Goal: Task Accomplishment & Management: Complete application form

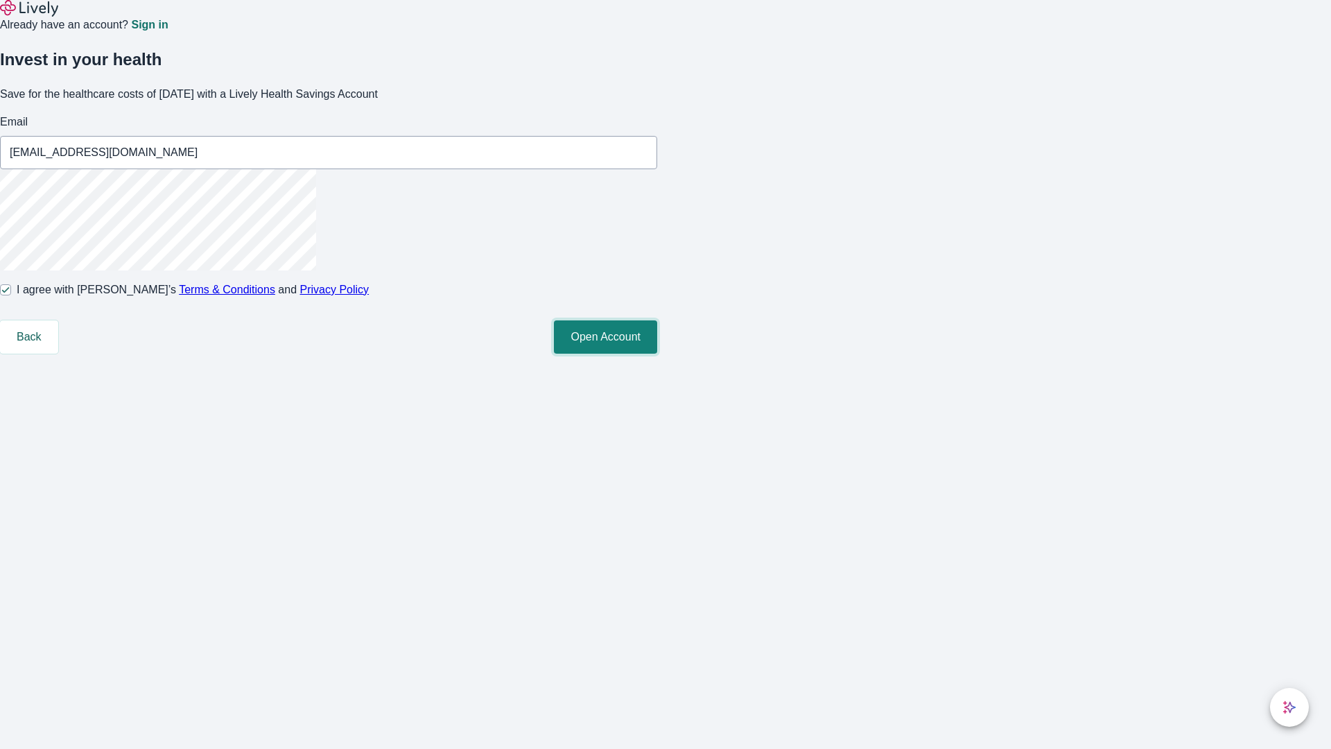
click at [657, 354] on button "Open Account" at bounding box center [605, 336] width 103 height 33
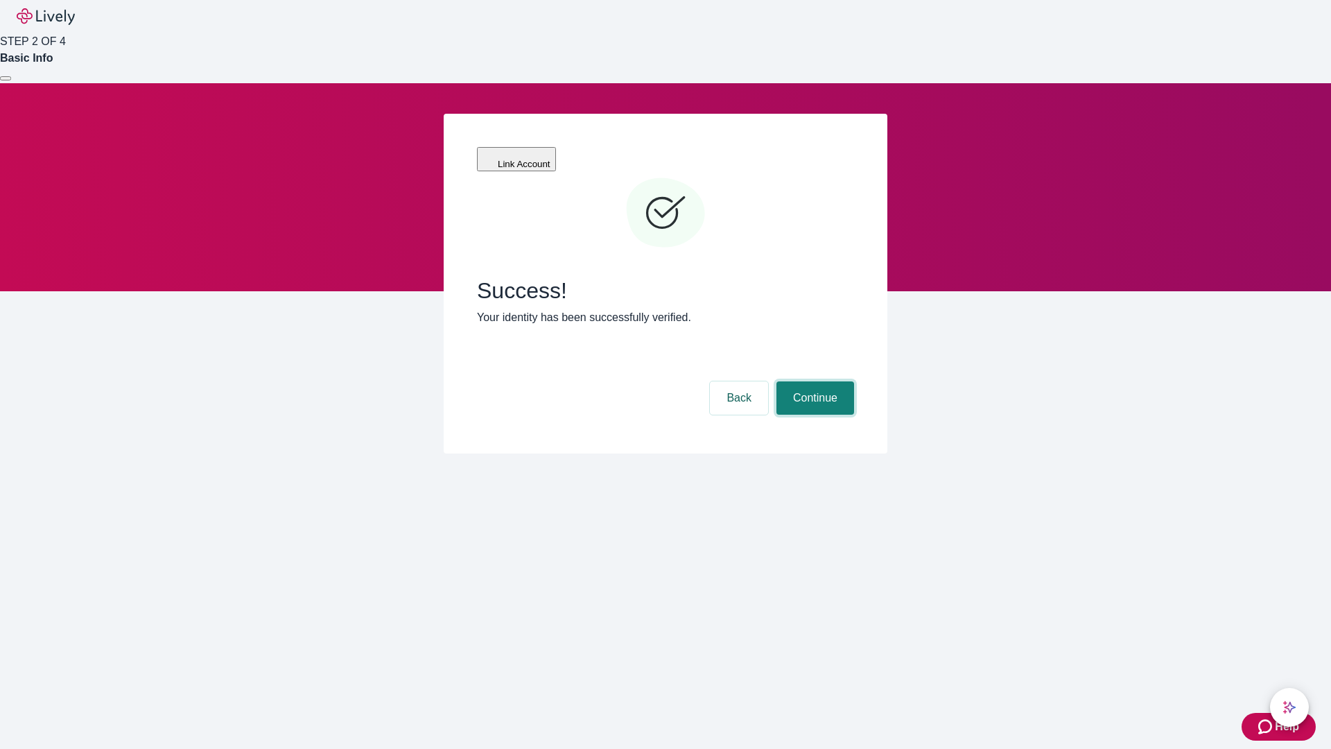
click at [813, 381] on button "Continue" at bounding box center [816, 397] width 78 height 33
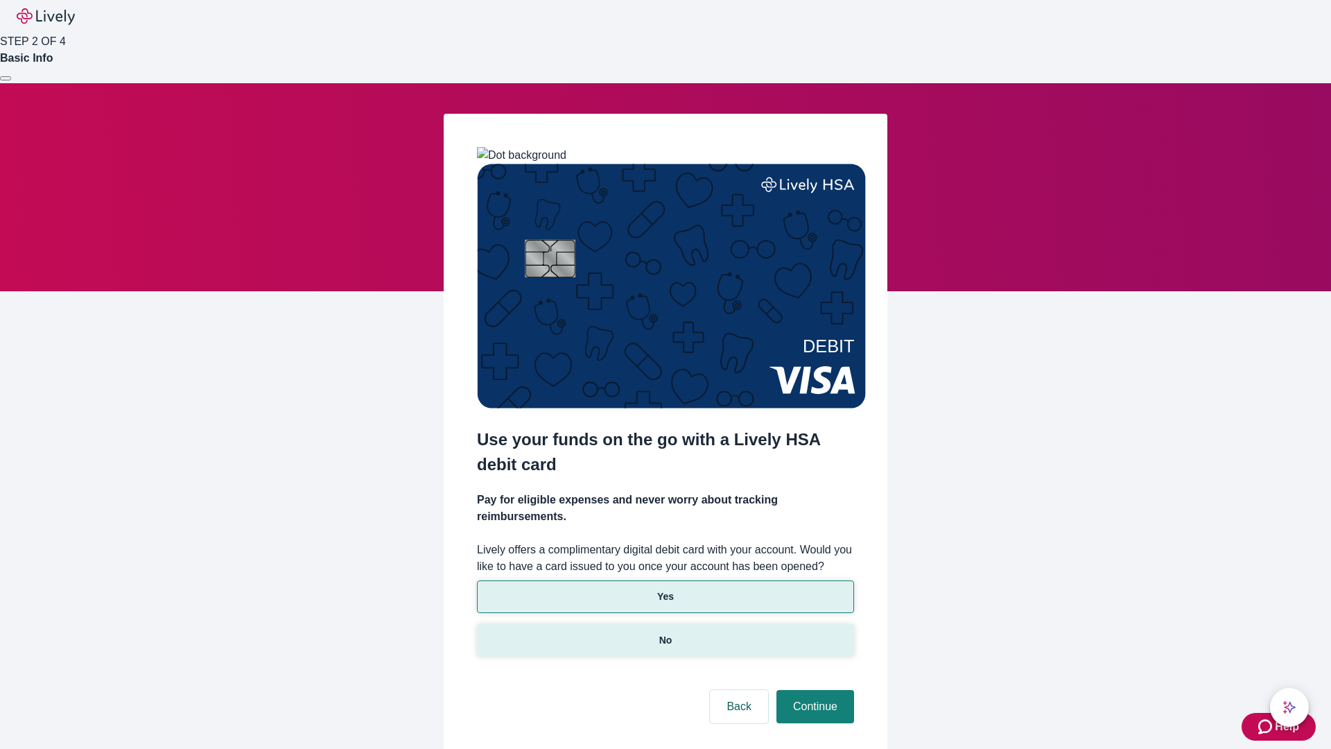
click at [665, 633] on p "No" at bounding box center [665, 640] width 13 height 15
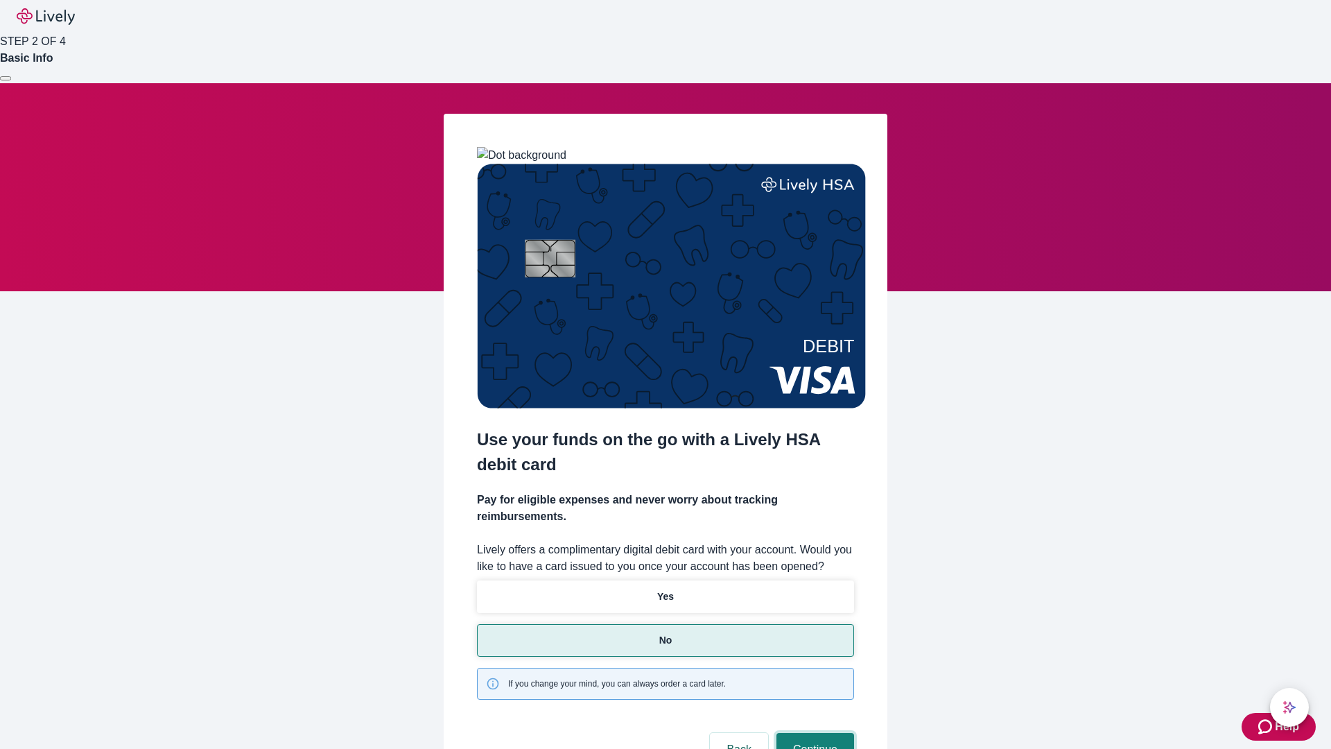
click at [813, 733] on button "Continue" at bounding box center [816, 749] width 78 height 33
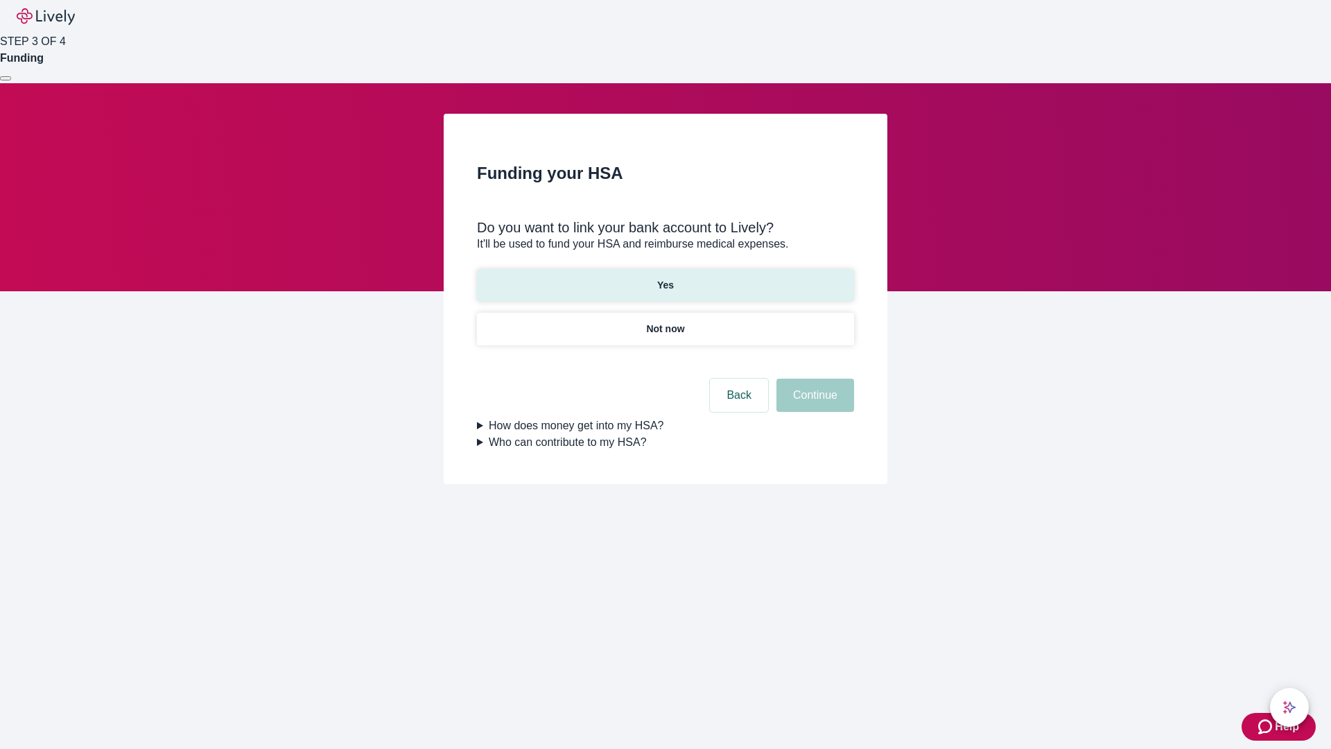
click at [665, 278] on p "Yes" at bounding box center [665, 285] width 17 height 15
click at [813, 379] on button "Continue" at bounding box center [816, 395] width 78 height 33
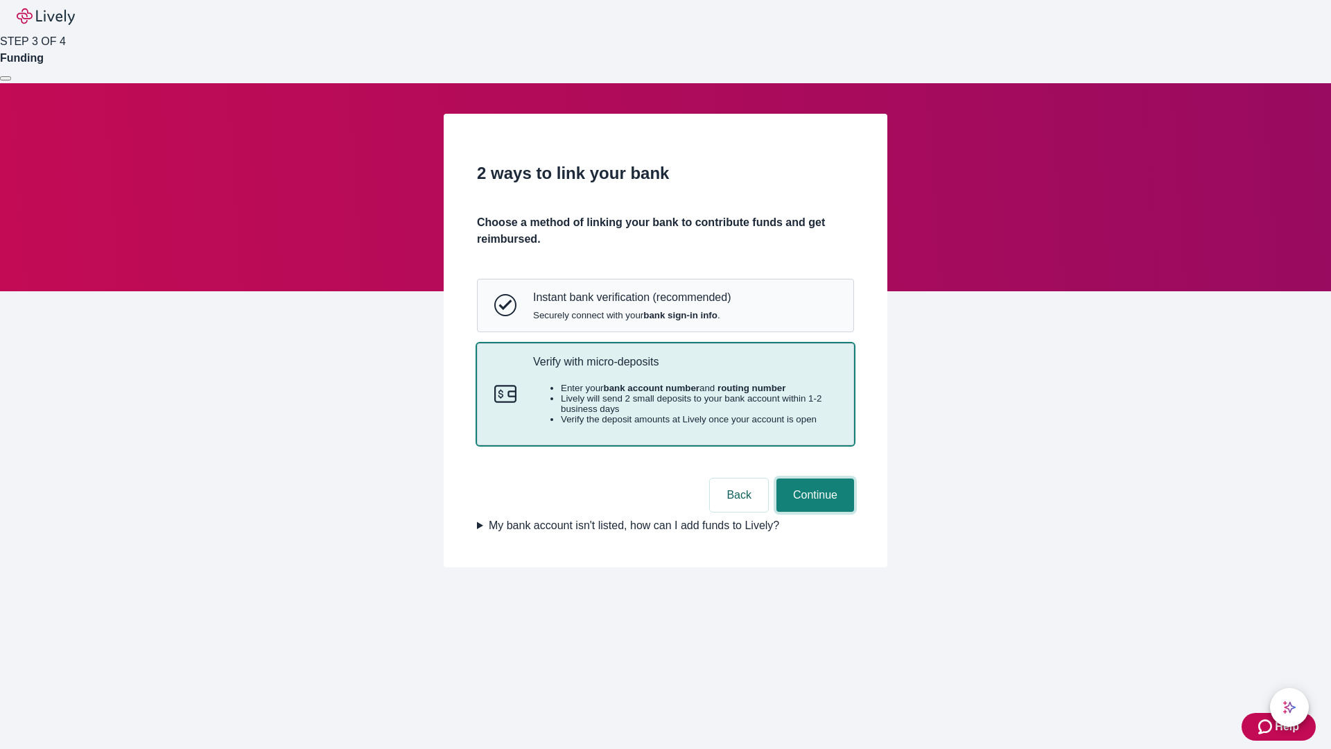
click at [813, 512] on button "Continue" at bounding box center [816, 494] width 78 height 33
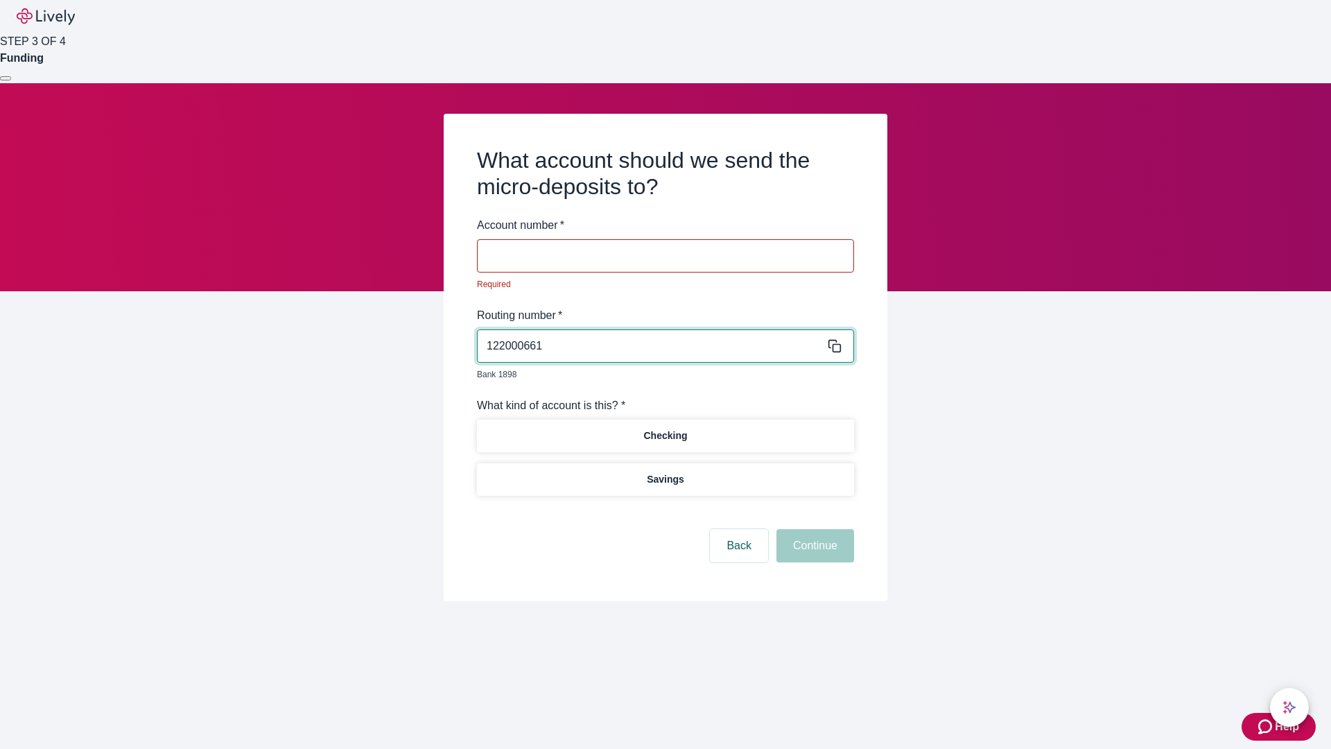
type input "122000661"
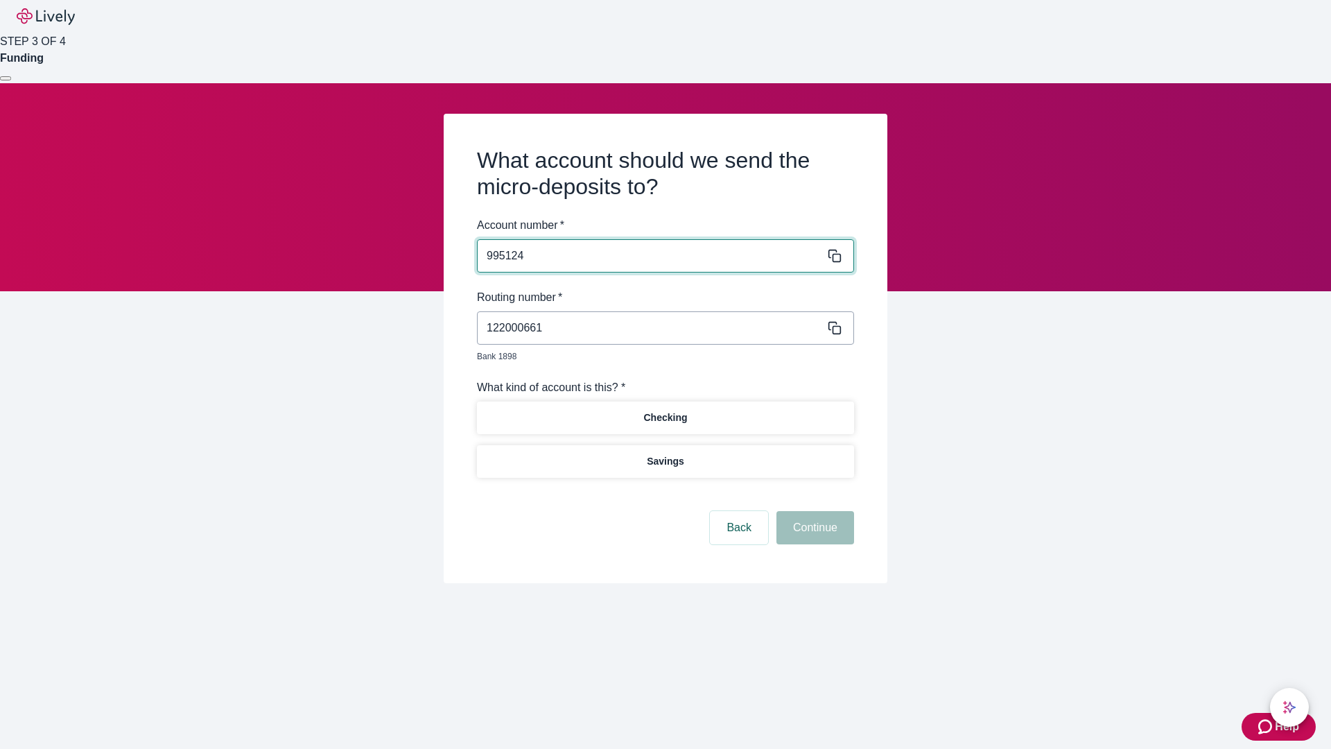
type input "995124"
click at [665, 410] on p "Checking" at bounding box center [665, 417] width 44 height 15
click at [813, 512] on button "Continue" at bounding box center [816, 527] width 78 height 33
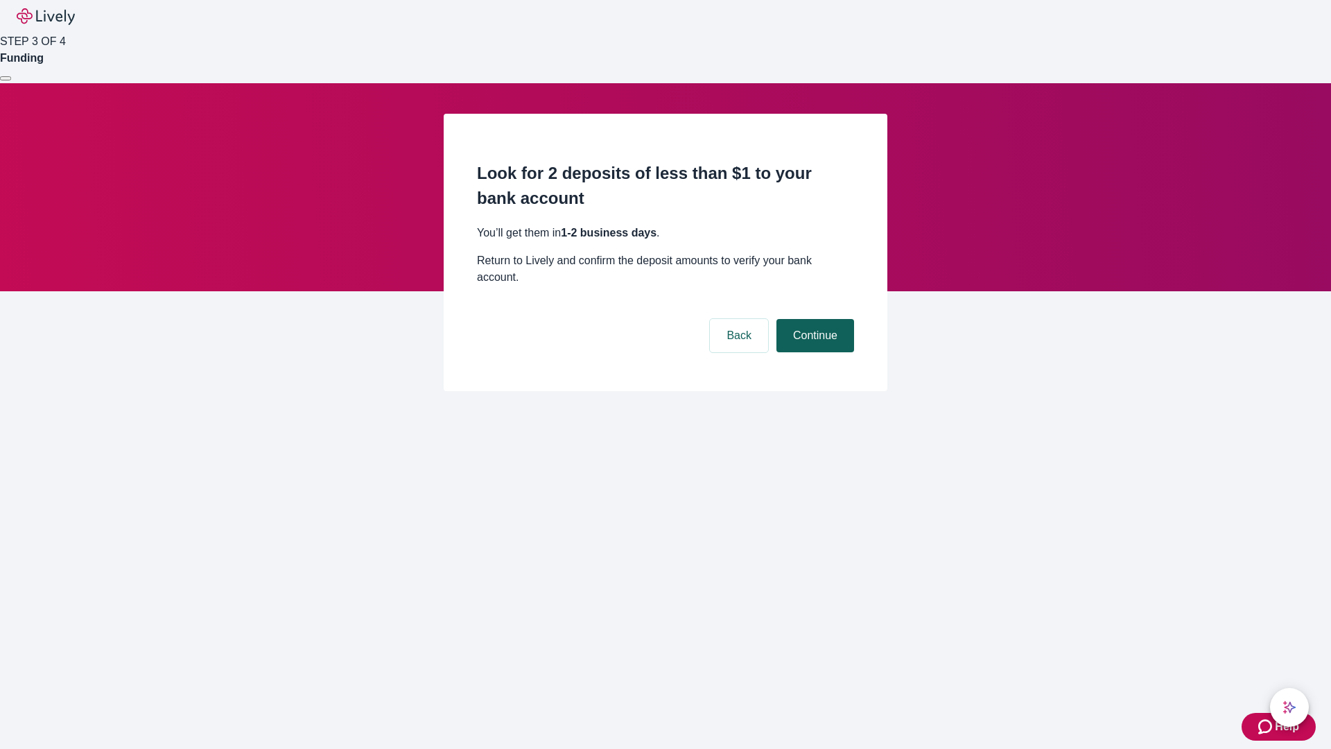
click at [813, 319] on button "Continue" at bounding box center [816, 335] width 78 height 33
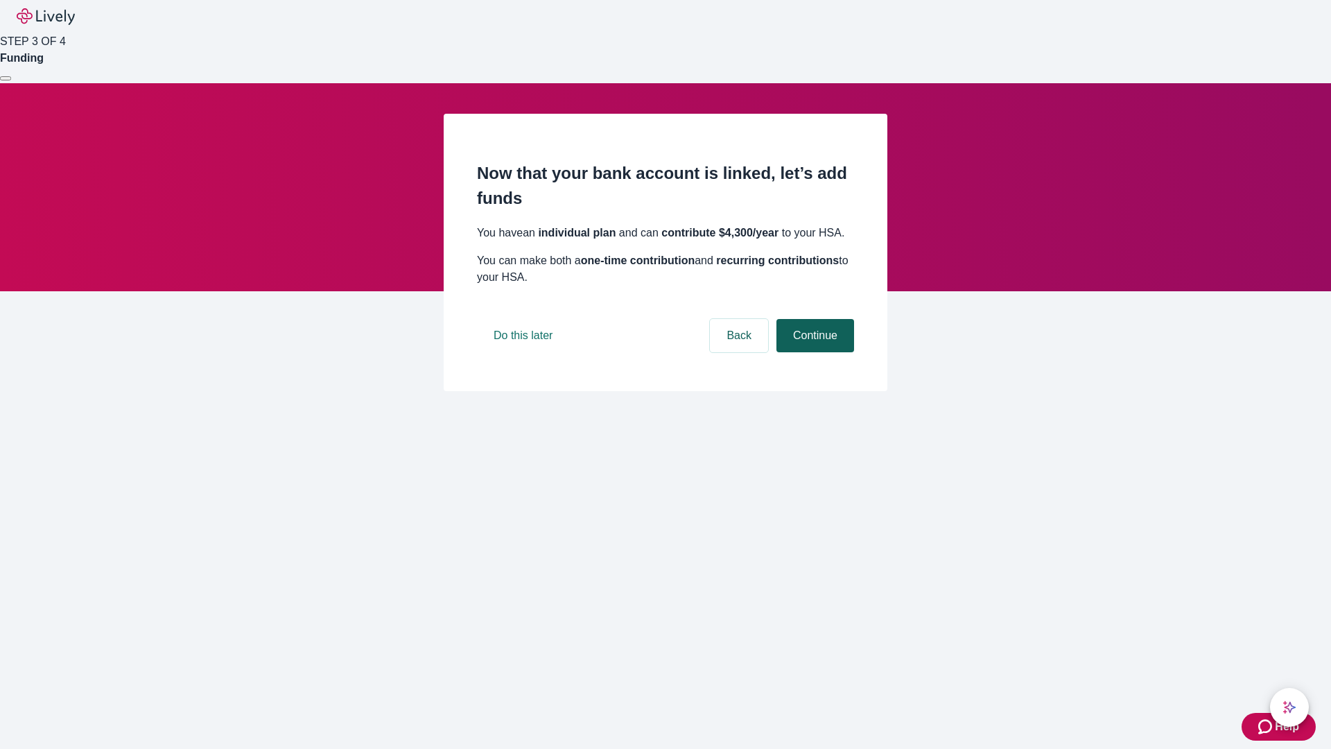
click at [813, 352] on button "Continue" at bounding box center [816, 335] width 78 height 33
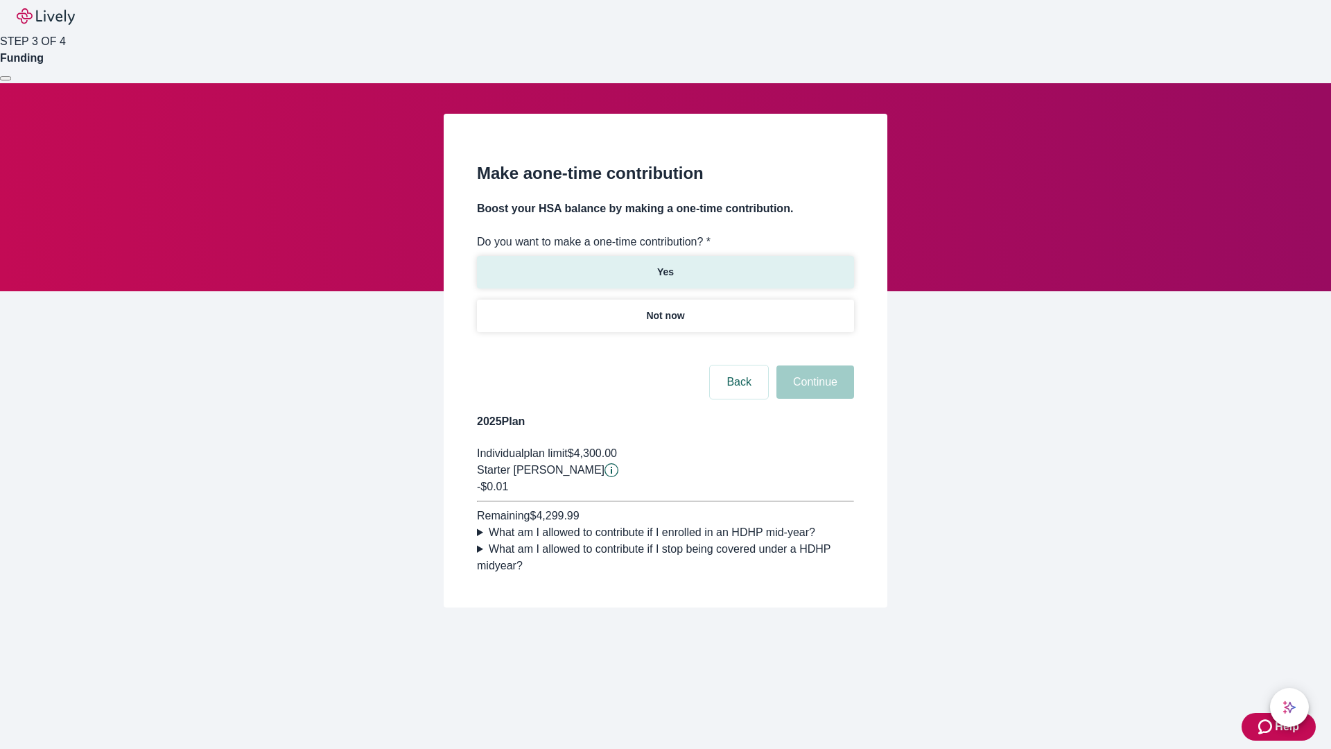
click at [665, 265] on p "Yes" at bounding box center [665, 272] width 17 height 15
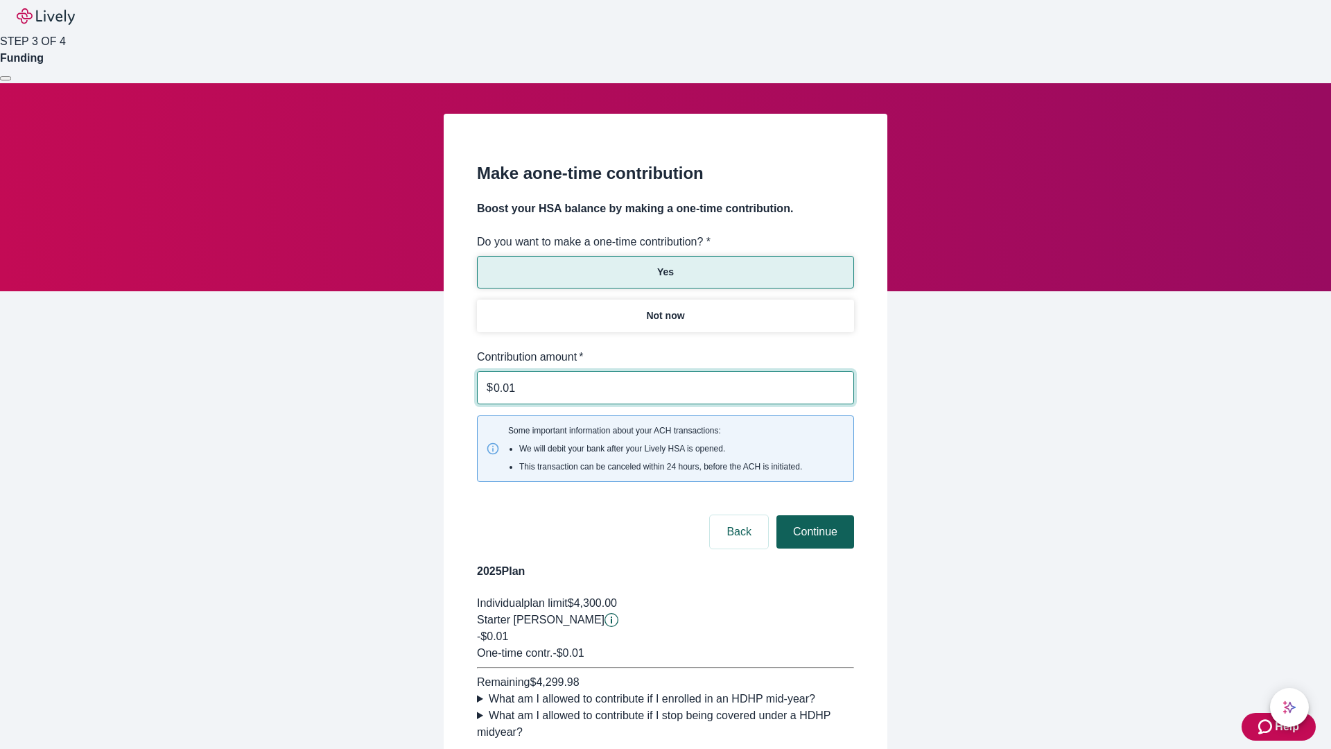
type input "0.01"
click at [813, 515] on button "Continue" at bounding box center [816, 531] width 78 height 33
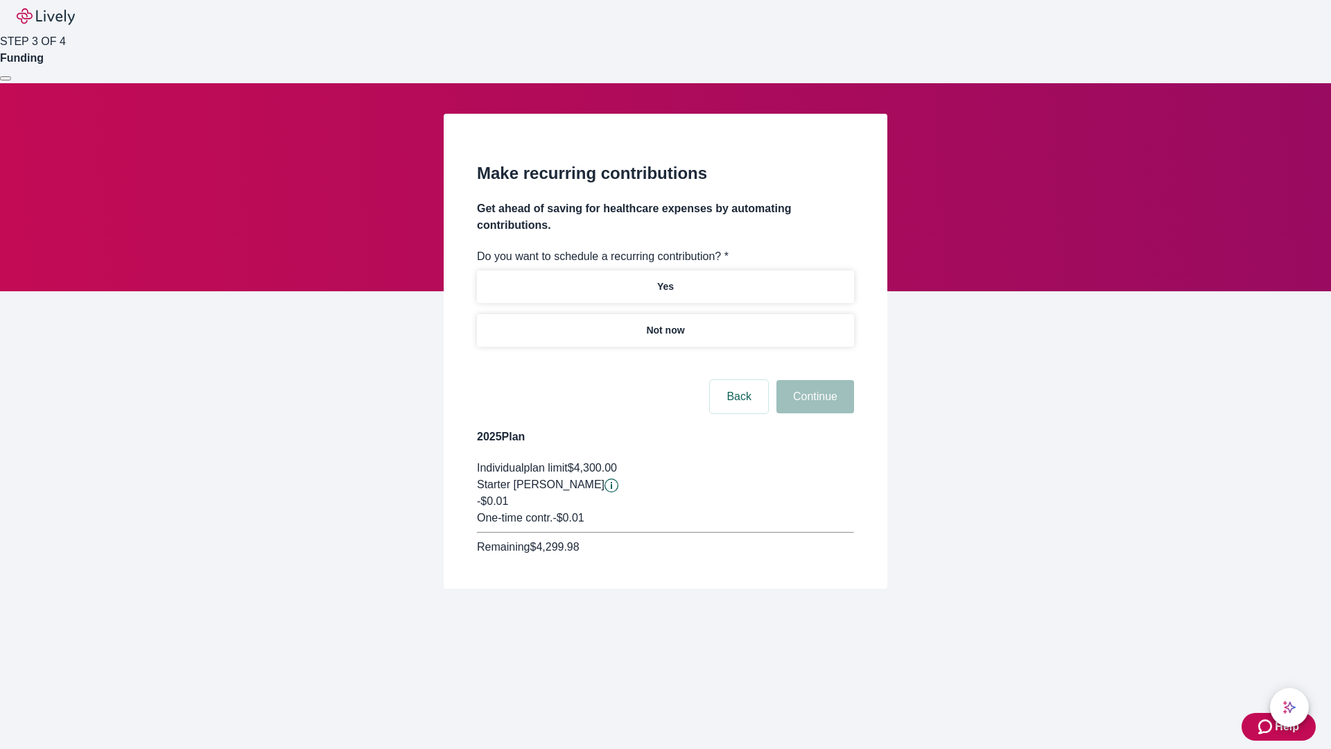
click at [665, 323] on p "Not now" at bounding box center [665, 330] width 38 height 15
click at [813, 380] on button "Continue" at bounding box center [816, 396] width 78 height 33
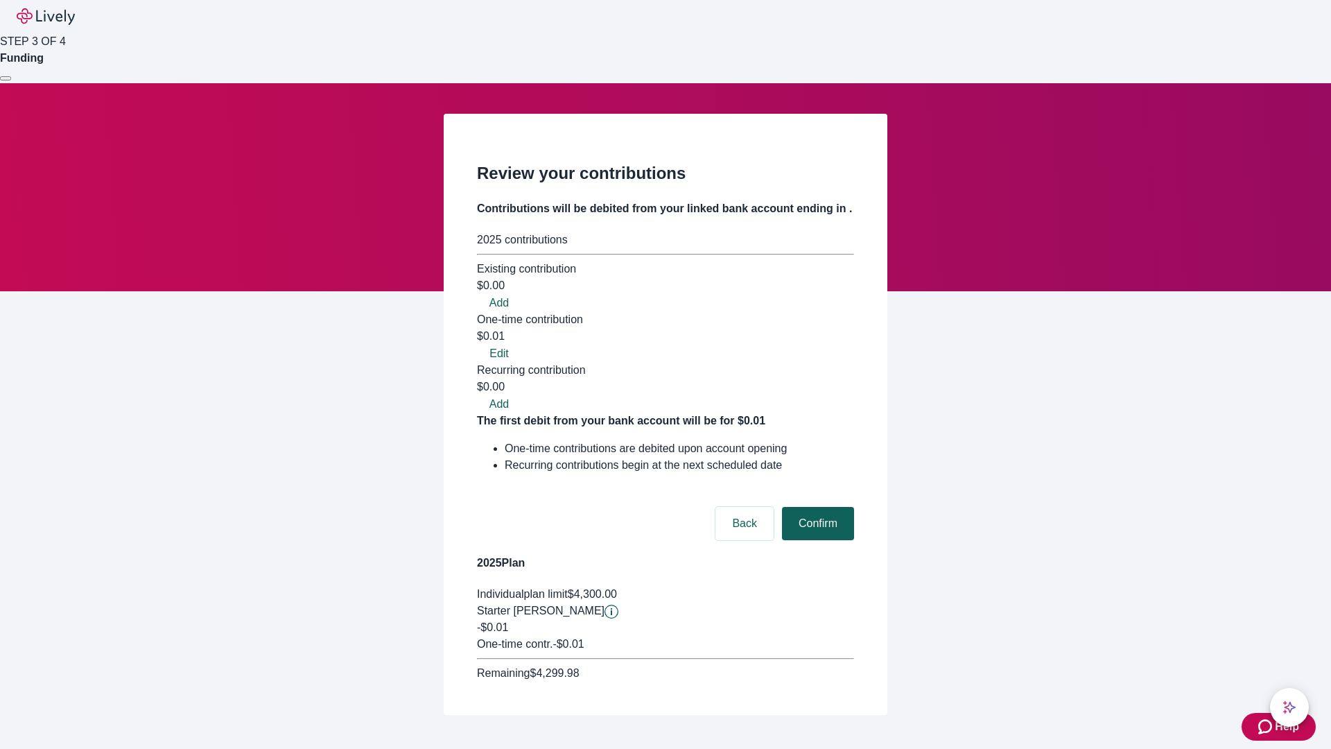
click at [816, 507] on button "Confirm" at bounding box center [818, 523] width 72 height 33
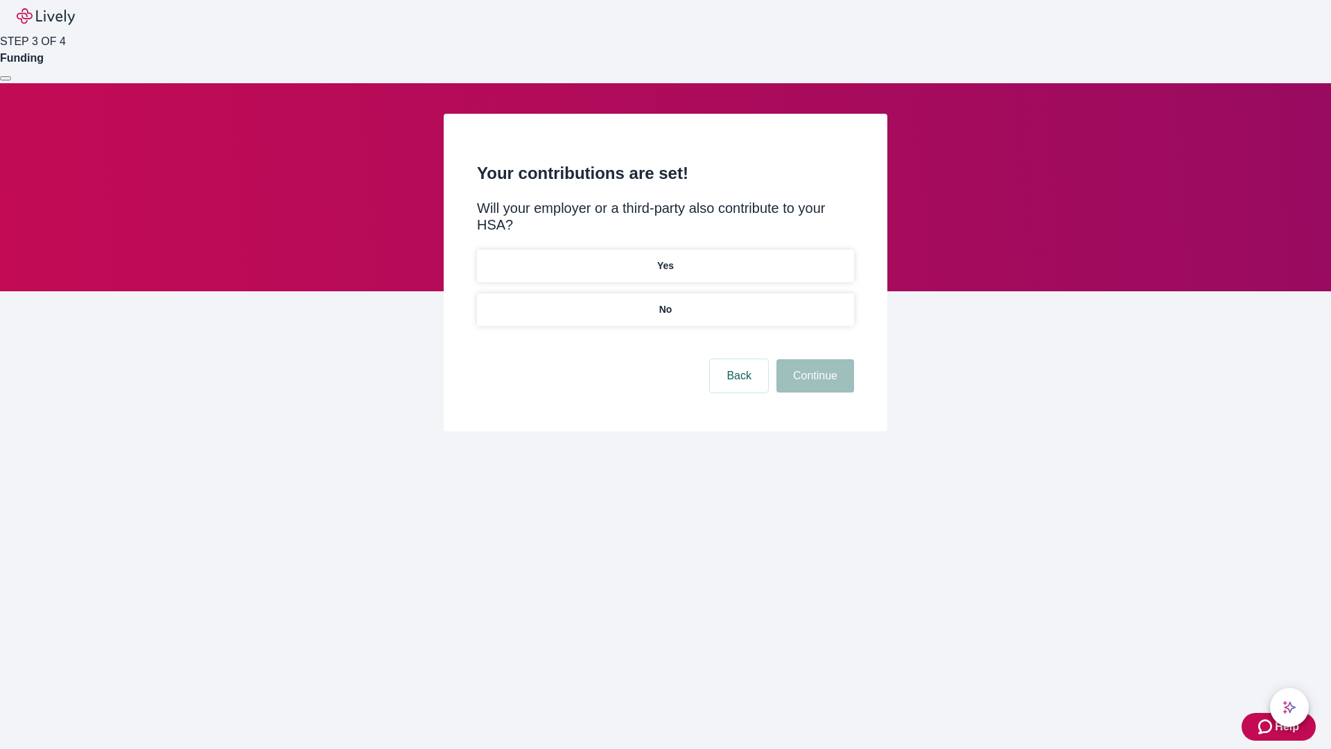
click at [665, 302] on p "No" at bounding box center [665, 309] width 13 height 15
click at [813, 359] on button "Continue" at bounding box center [816, 375] width 78 height 33
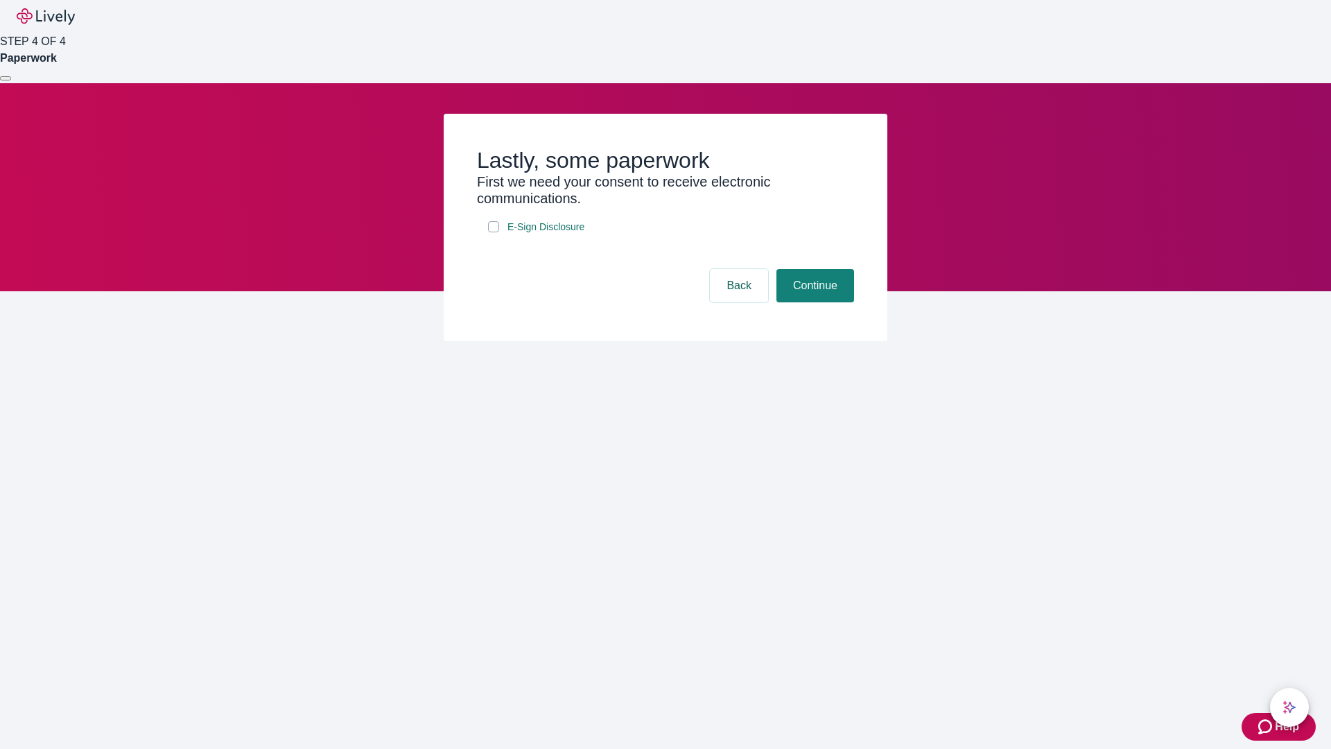
click at [494, 232] on input "E-Sign Disclosure" at bounding box center [493, 226] width 11 height 11
checkbox input "true"
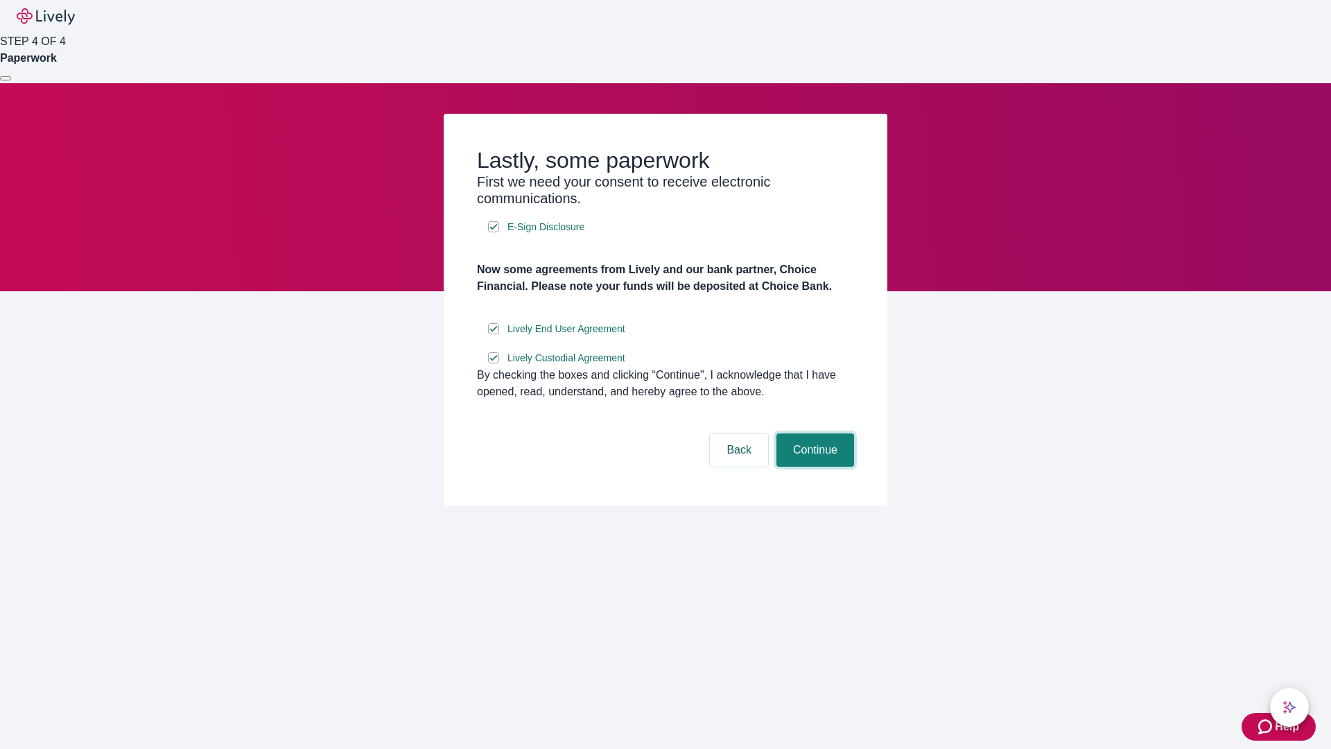
click at [813, 467] on button "Continue" at bounding box center [816, 449] width 78 height 33
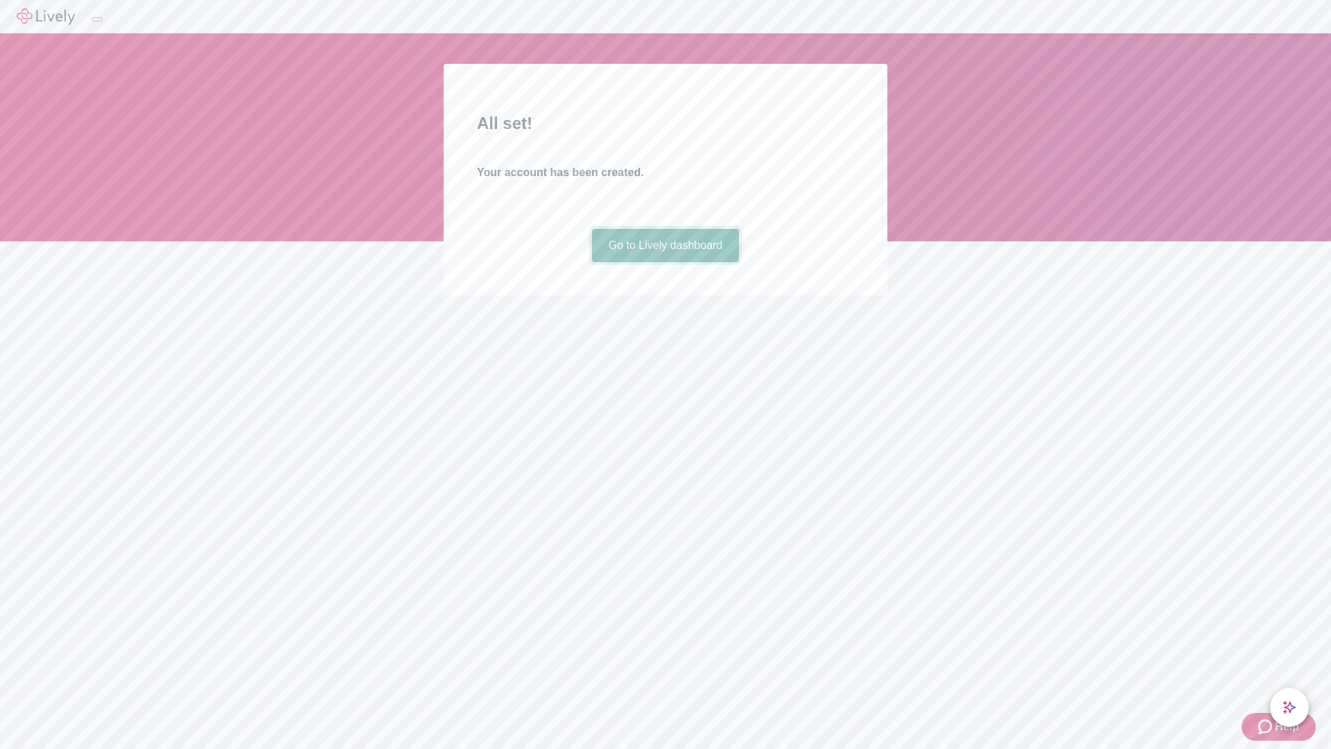
click at [665, 262] on link "Go to Lively dashboard" at bounding box center [666, 245] width 148 height 33
